Goal: Information Seeking & Learning: Understand process/instructions

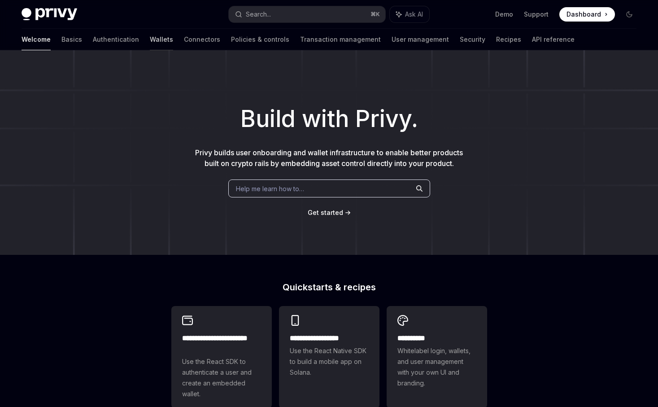
click at [150, 39] on link "Wallets" at bounding box center [161, 40] width 23 height 22
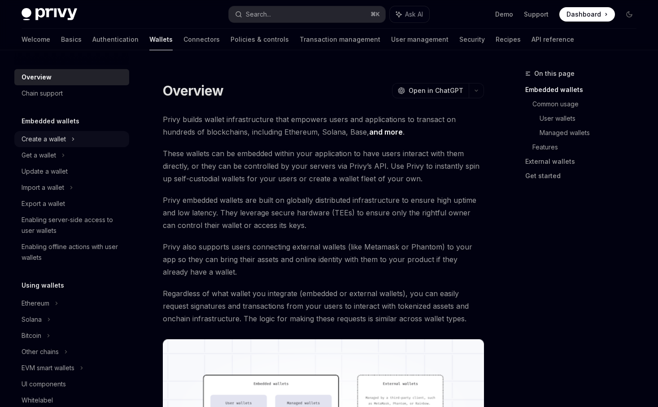
click at [74, 142] on icon at bounding box center [73, 139] width 4 height 11
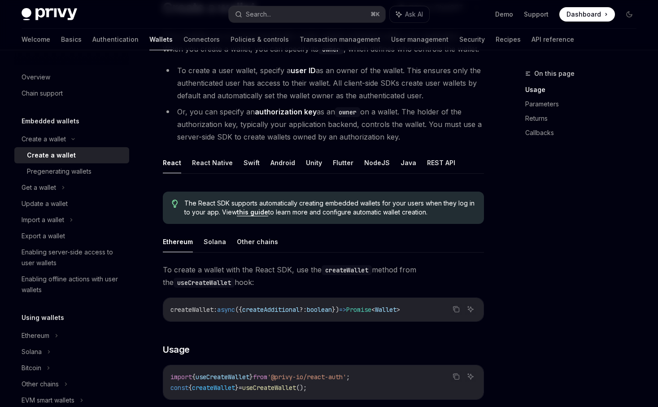
scroll to position [89, 0]
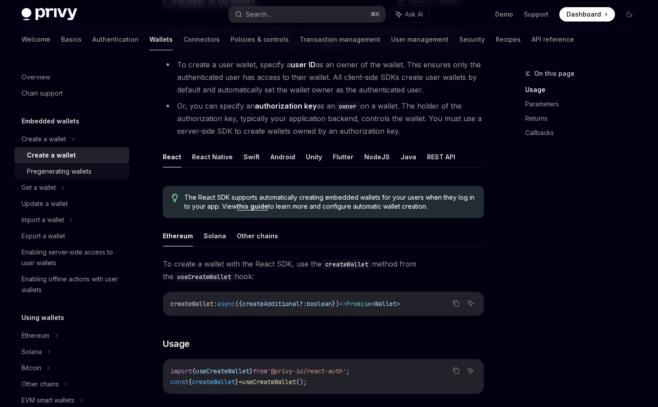
click at [121, 173] on div "Pregenerating wallets" at bounding box center [75, 171] width 97 height 11
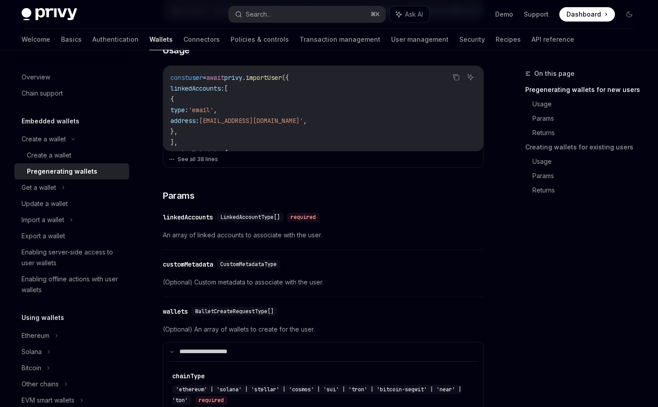
scroll to position [365, 0]
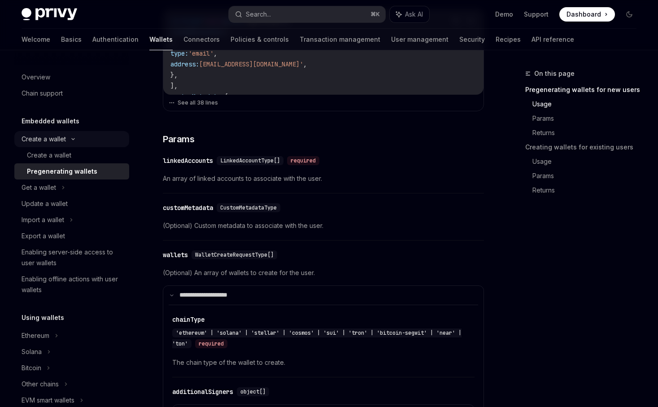
click at [74, 146] on div "Create a wallet" at bounding box center [71, 139] width 115 height 16
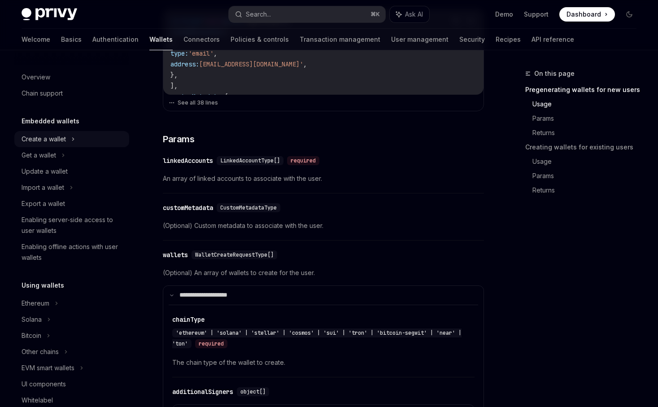
click at [76, 139] on div "Create a wallet" at bounding box center [71, 139] width 115 height 16
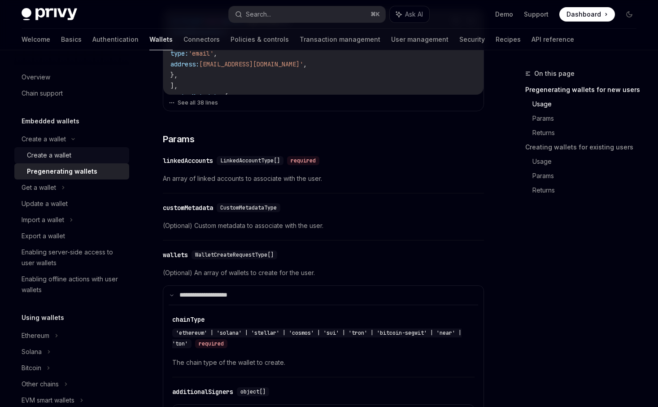
click at [76, 154] on div "Create a wallet" at bounding box center [75, 155] width 97 height 11
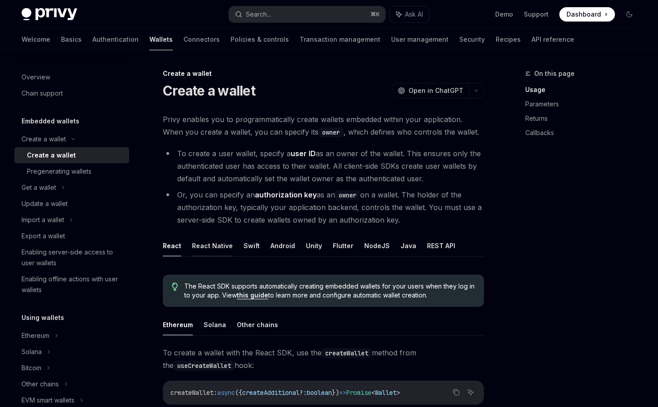
click at [207, 239] on button "React Native" at bounding box center [212, 245] width 41 height 21
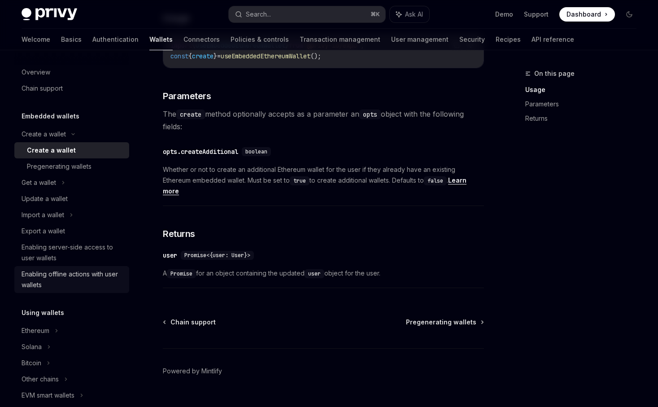
scroll to position [32, 0]
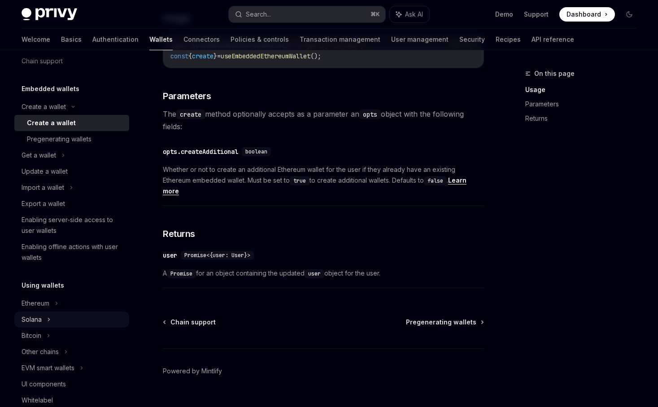
click at [72, 163] on div "Solana" at bounding box center [71, 155] width 115 height 16
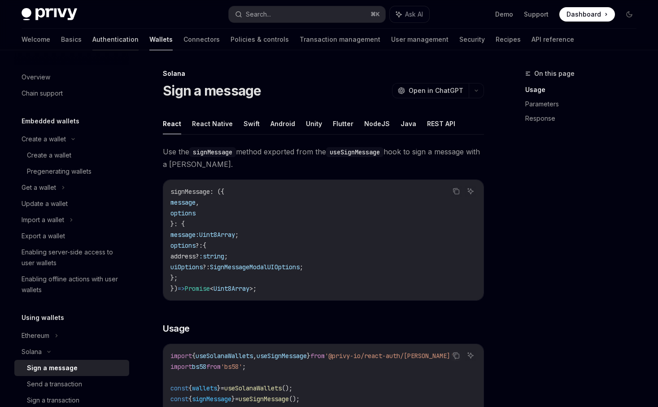
click at [92, 39] on link "Authentication" at bounding box center [115, 40] width 46 height 22
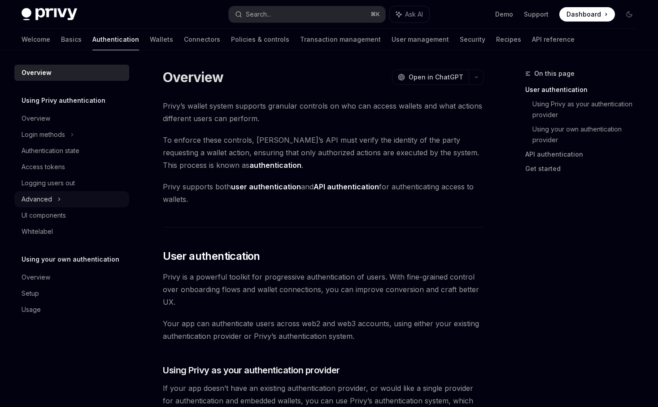
click at [73, 200] on div "Advanced" at bounding box center [71, 199] width 115 height 16
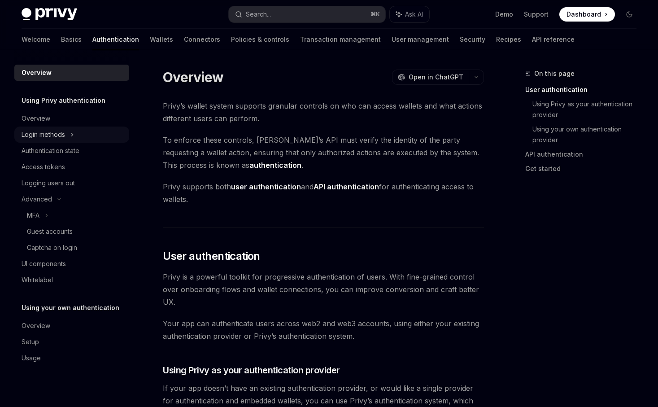
click at [85, 132] on div "Login methods" at bounding box center [71, 134] width 115 height 16
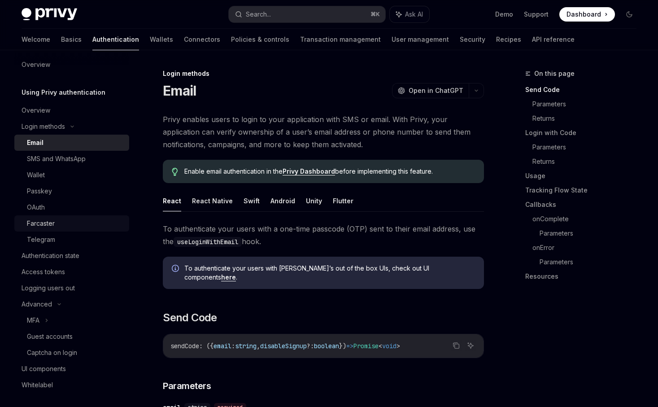
scroll to position [11, 0]
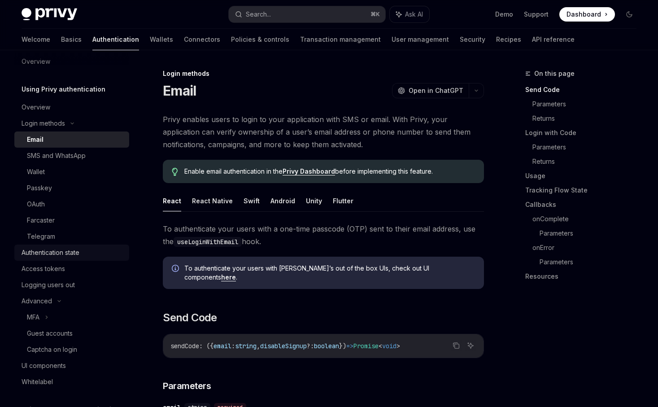
click at [88, 252] on div "Authentication state" at bounding box center [73, 252] width 102 height 11
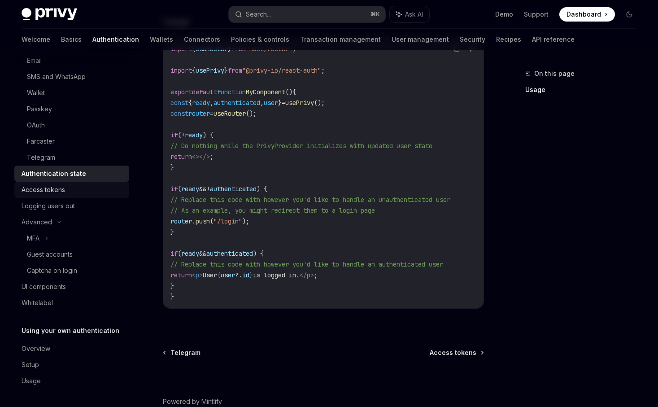
scroll to position [86, 0]
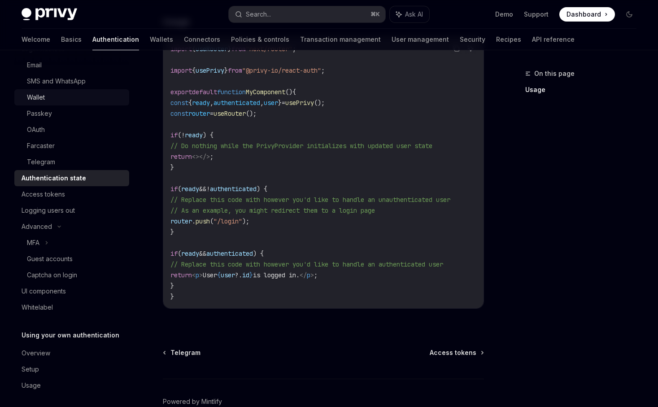
click at [68, 102] on div "Wallet" at bounding box center [75, 97] width 97 height 11
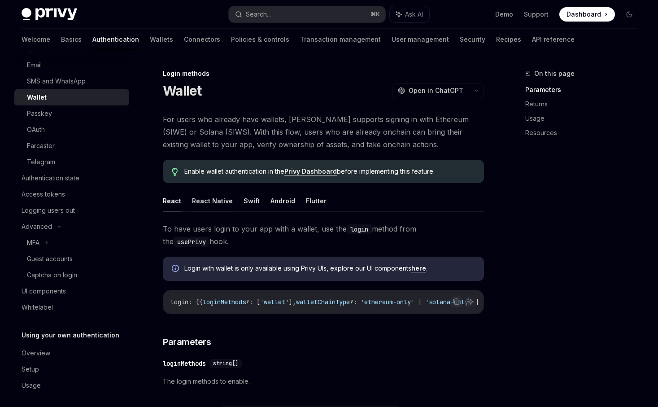
click at [206, 191] on button "React Native" at bounding box center [212, 200] width 41 height 21
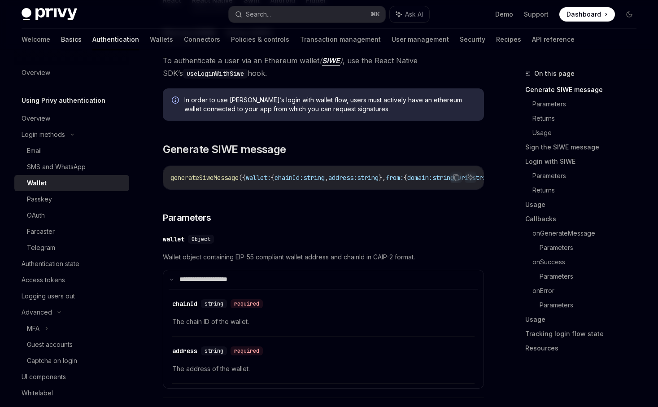
click at [61, 37] on link "Basics" at bounding box center [71, 40] width 21 height 22
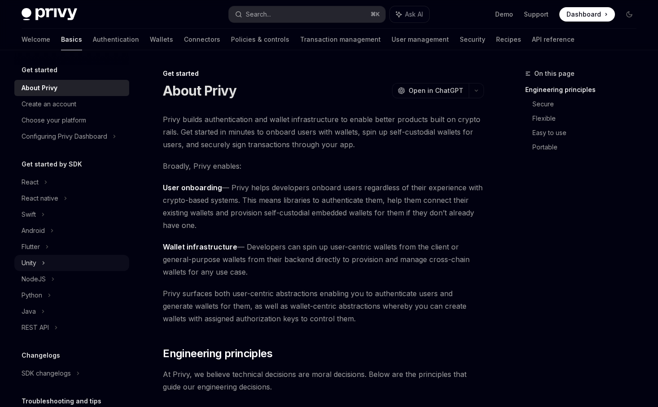
scroll to position [10, 0]
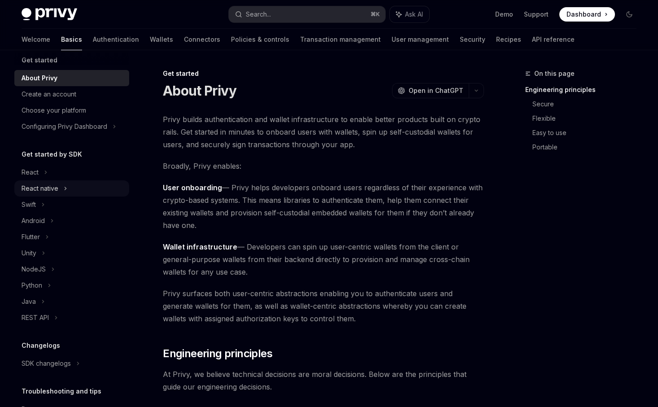
click at [92, 187] on div "React native" at bounding box center [71, 188] width 115 height 16
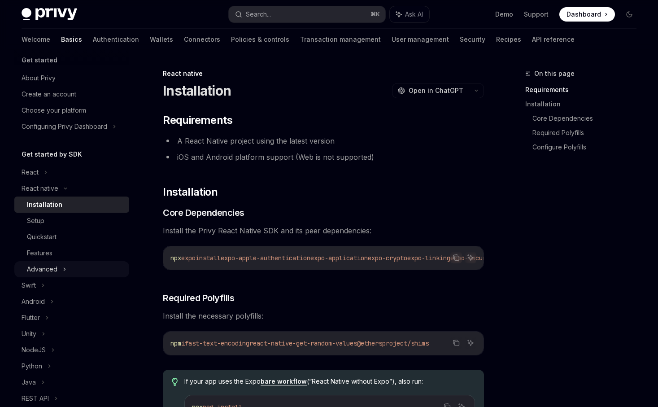
click at [75, 268] on div "Advanced" at bounding box center [71, 269] width 115 height 16
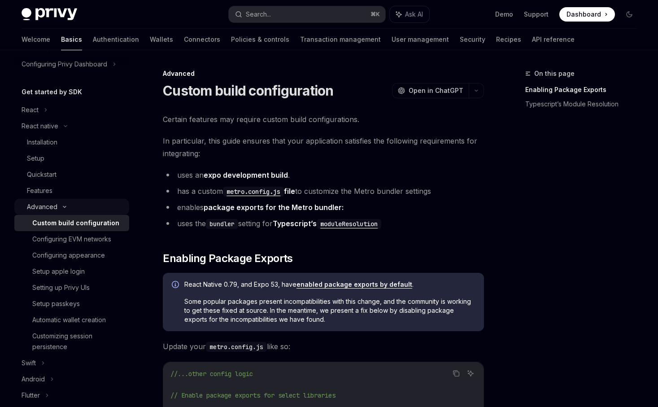
scroll to position [77, 0]
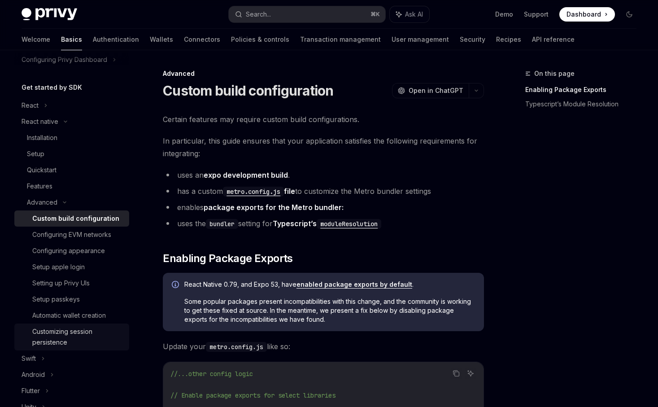
click at [86, 337] on div "Customizing session persistence" at bounding box center [77, 337] width 91 height 22
type textarea "*"
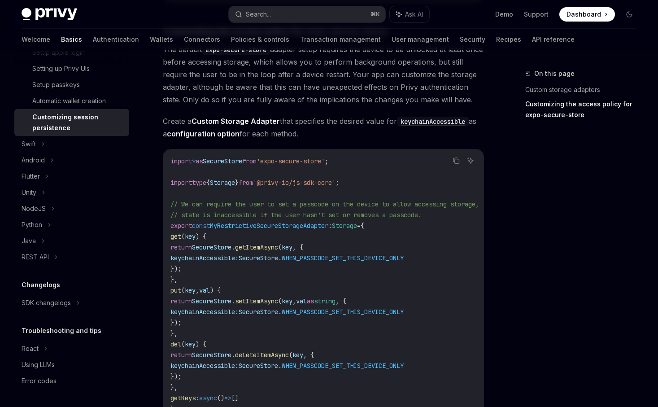
scroll to position [463, 0]
